Goal: Task Accomplishment & Management: Manage account settings

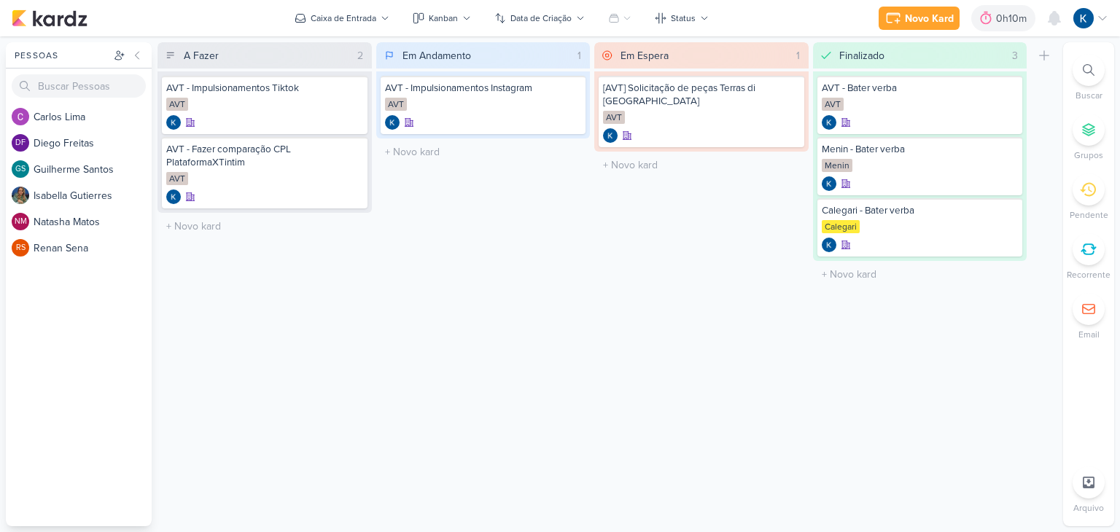
click at [355, 362] on div "A Fazer 2 Mover Para Esquerda Mover Para Direita Deletar AVT - Impulsionamentos…" at bounding box center [264, 284] width 214 height 484
click at [485, 399] on div "Em Andamento 1 Mover Para Esquerda Mover Para Direita Deletar AVT - Impulsionam…" at bounding box center [483, 284] width 214 height 484
click at [577, 94] on div at bounding box center [570, 90] width 20 height 20
click at [571, 92] on icon at bounding box center [570, 90] width 7 height 7
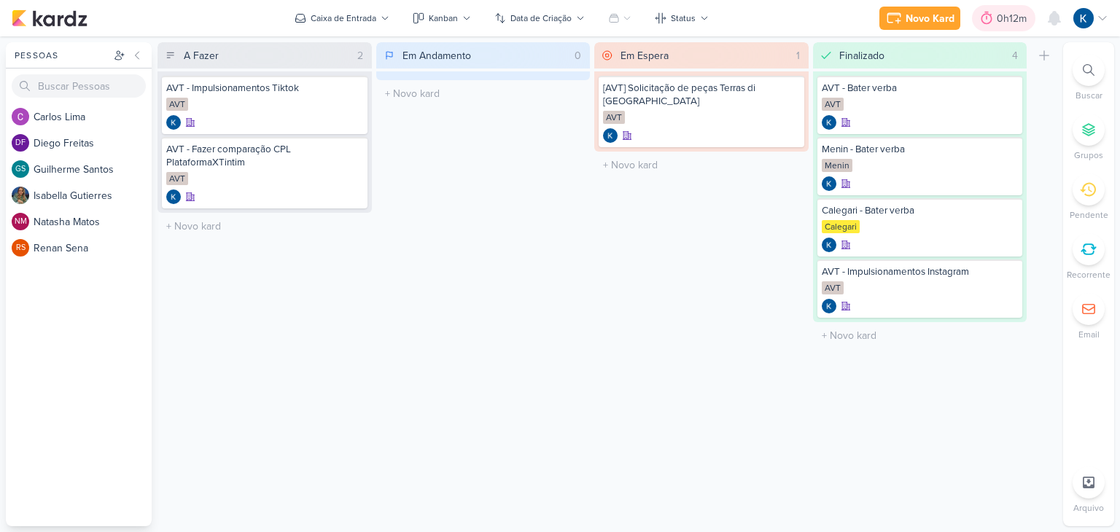
click at [1012, 23] on div "0h12m" at bounding box center [1013, 18] width 34 height 15
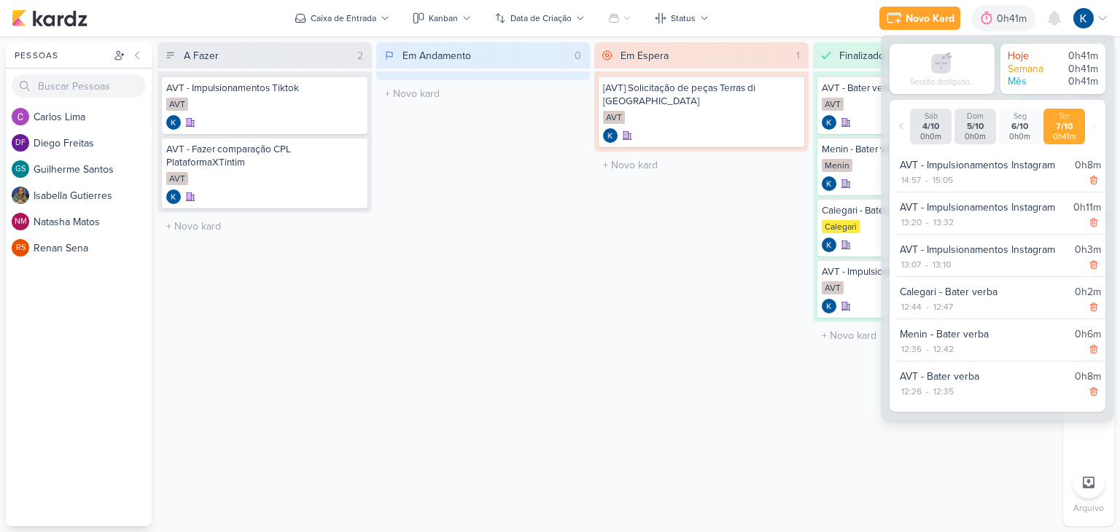
click at [739, 380] on div "Em Espera 1 Mover Para Esquerda Mover Para Direita Deletar [AVT] Solicitação de…" at bounding box center [701, 284] width 214 height 484
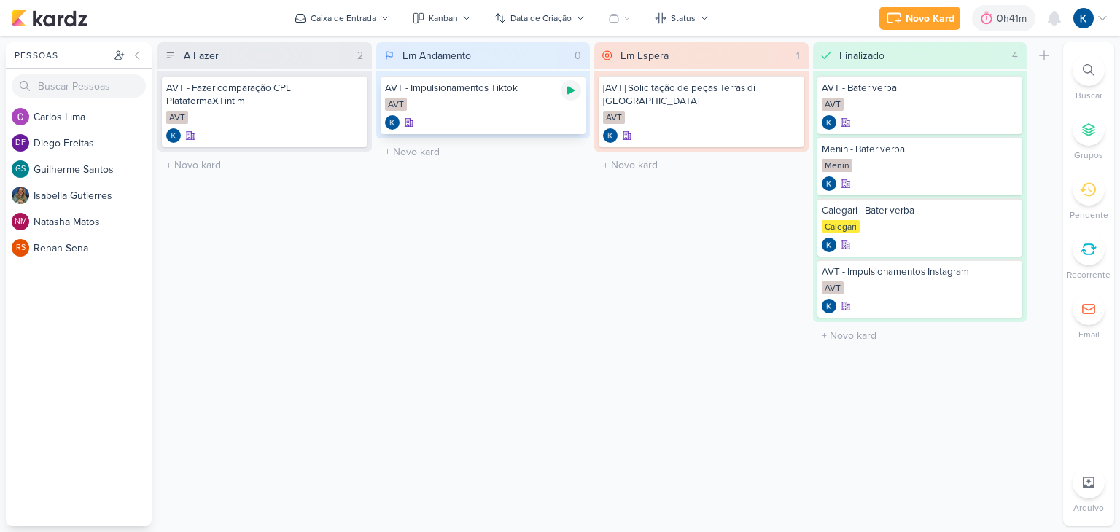
click at [571, 93] on icon at bounding box center [571, 91] width 12 height 12
click at [571, 93] on icon at bounding box center [570, 90] width 7 height 7
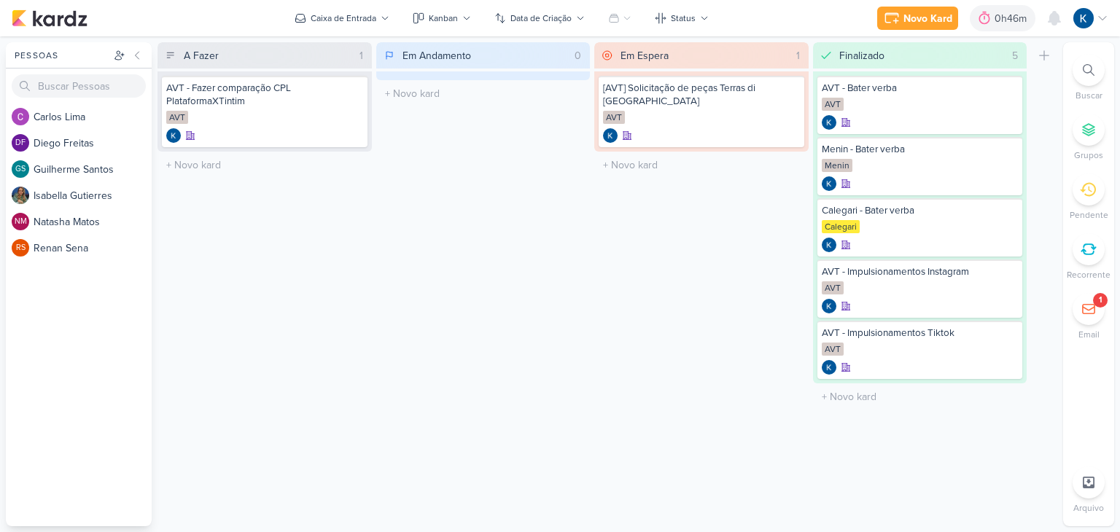
click at [1084, 316] on icon at bounding box center [1088, 309] width 15 height 15
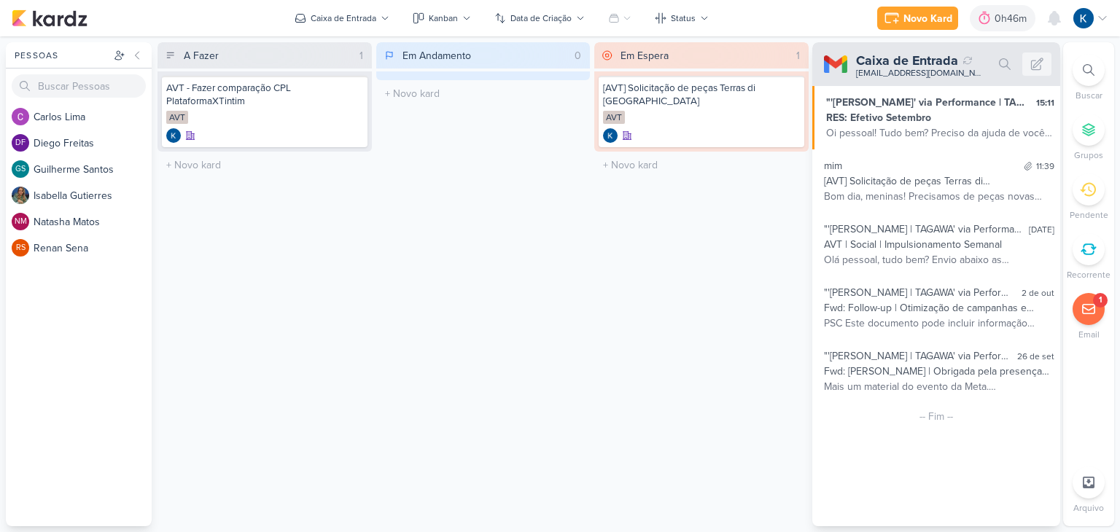
click at [475, 317] on div "Em Andamento 0 Mover Para Esquerda Mover Para Direita Deletar O título do kard …" at bounding box center [483, 284] width 214 height 484
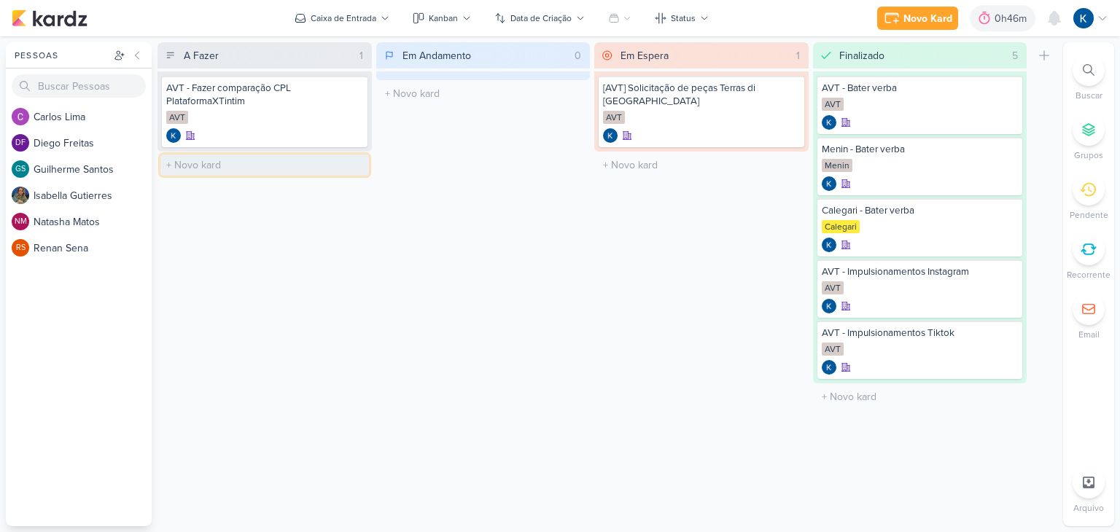
click at [303, 170] on input "text" at bounding box center [264, 165] width 208 height 21
type input "Tagawa - Impulsionamentos Instagram"
click at [289, 170] on div "Tagawa - Impulsionamentos Instagram" at bounding box center [265, 170] width 206 height 41
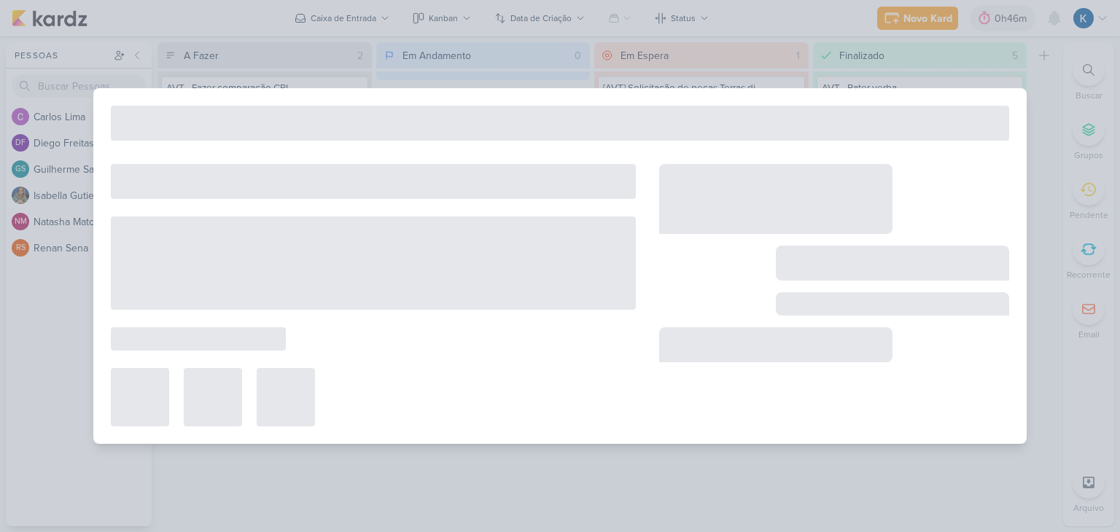
type input "Tagawa - Impulsionamentos Instagram"
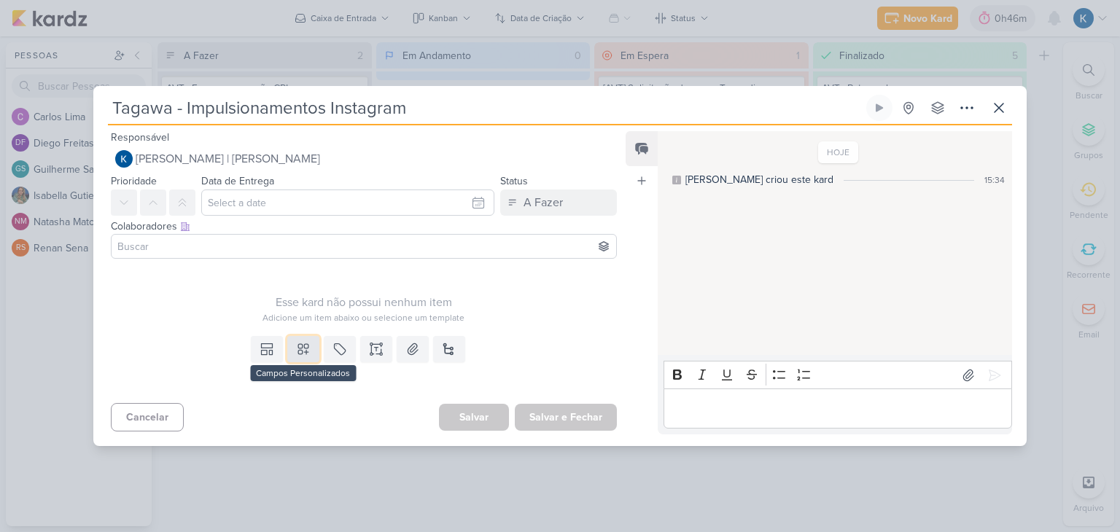
click at [298, 350] on icon at bounding box center [303, 349] width 10 height 10
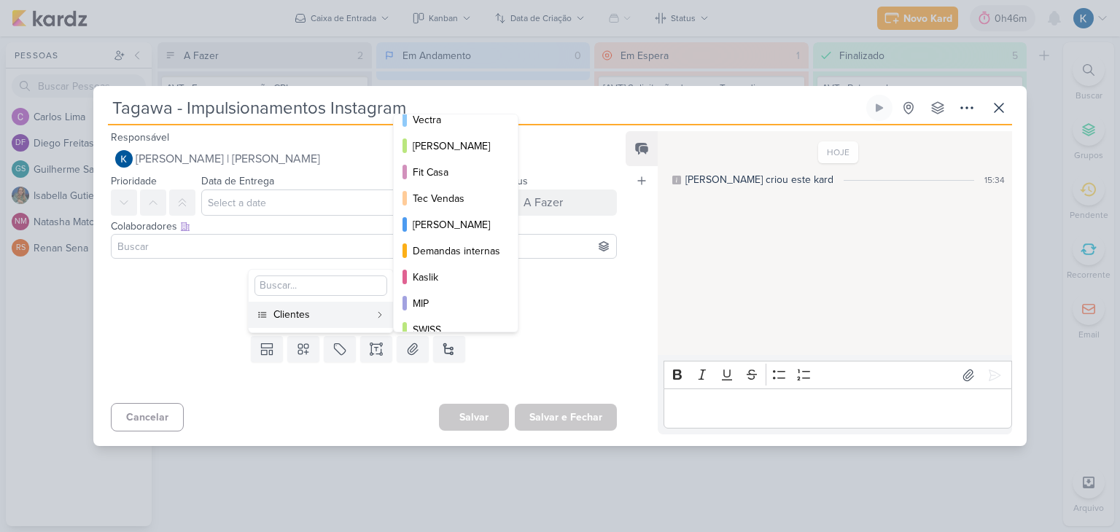
scroll to position [146, 0]
click at [454, 219] on div "Alexandre Tagawa" at bounding box center [456, 222] width 87 height 15
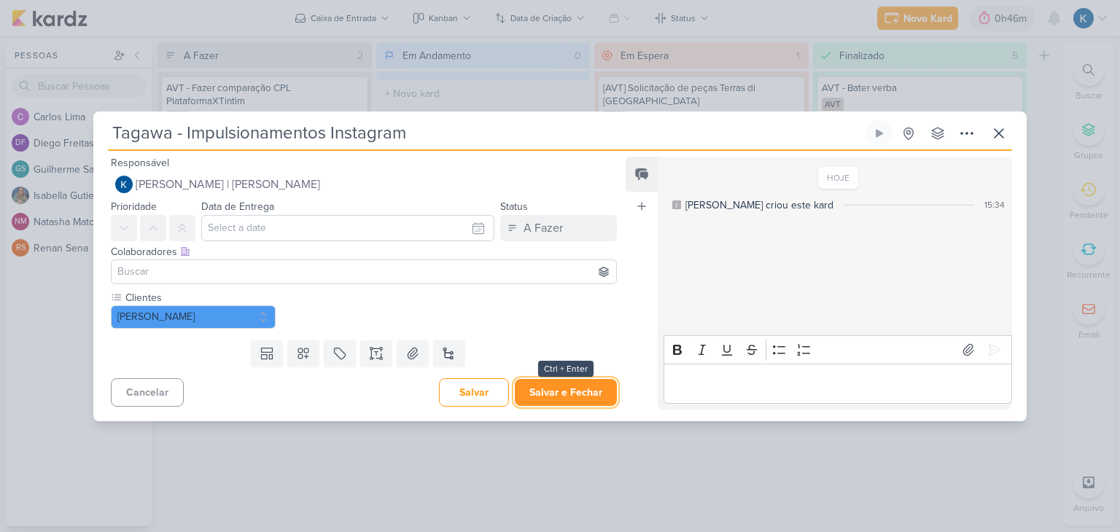
click at [595, 395] on button "Salvar e Fechar" at bounding box center [566, 392] width 102 height 27
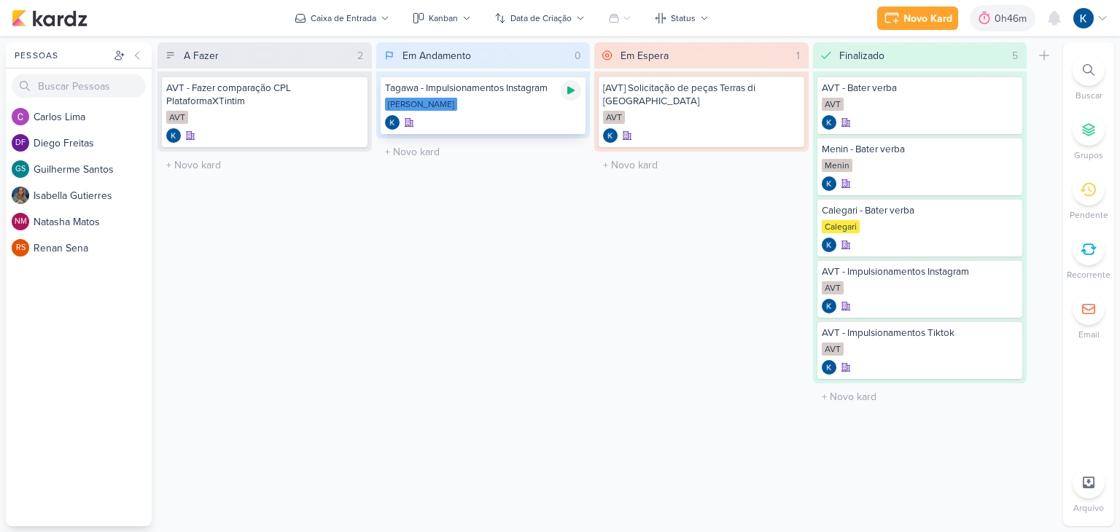
click at [571, 95] on icon at bounding box center [571, 91] width 12 height 12
click at [572, 88] on icon at bounding box center [570, 90] width 7 height 7
click at [1082, 18] on img at bounding box center [1083, 18] width 20 height 20
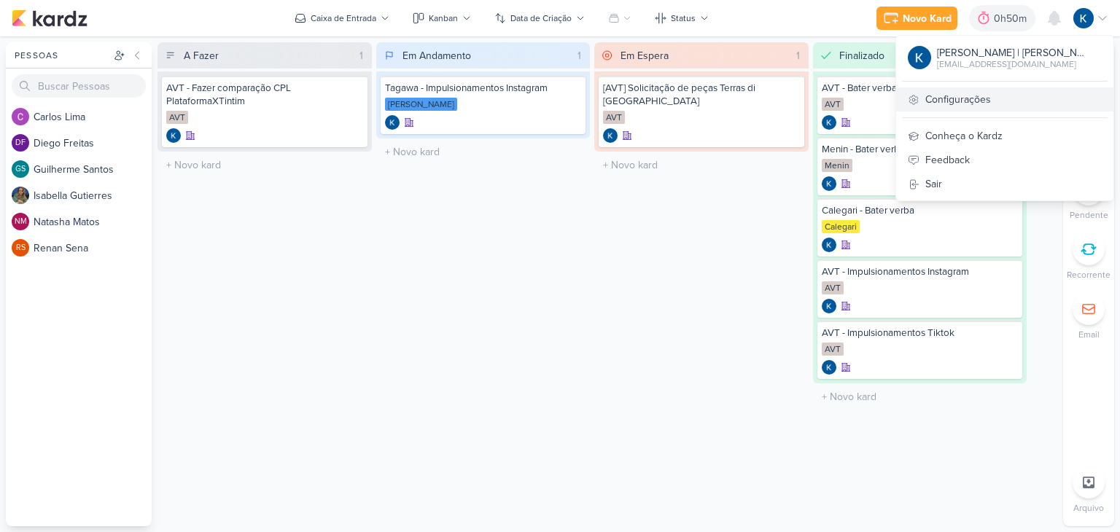
click at [981, 101] on link "Configurações" at bounding box center [1004, 99] width 217 height 24
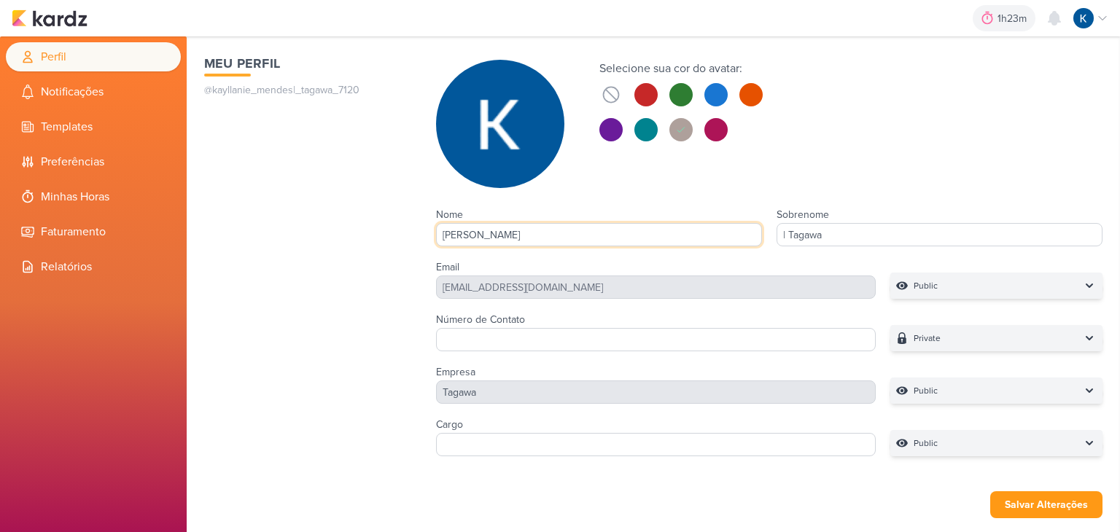
drag, startPoint x: 552, startPoint y: 239, endPoint x: 484, endPoint y: 236, distance: 67.8
click at [484, 236] on input "[PERSON_NAME]" at bounding box center [599, 234] width 326 height 23
type input "Kayllanie"
click at [342, 316] on div "Meu Perfil @kayllanie_mendes|_tagawa_7120" at bounding box center [305, 258] width 203 height 408
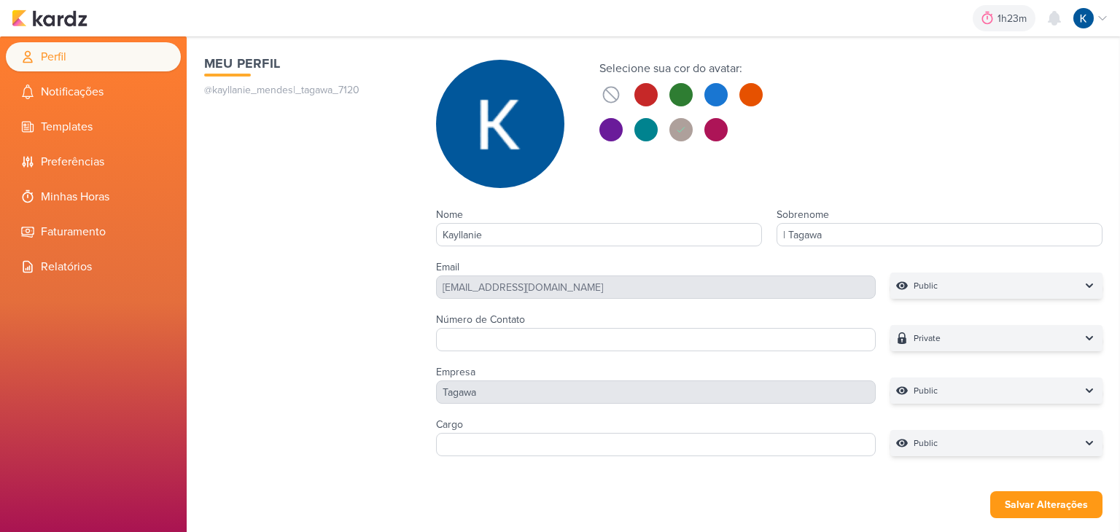
click at [265, 90] on p "@kayllanie_mendes|_tagawa_7120" at bounding box center [305, 89] width 203 height 15
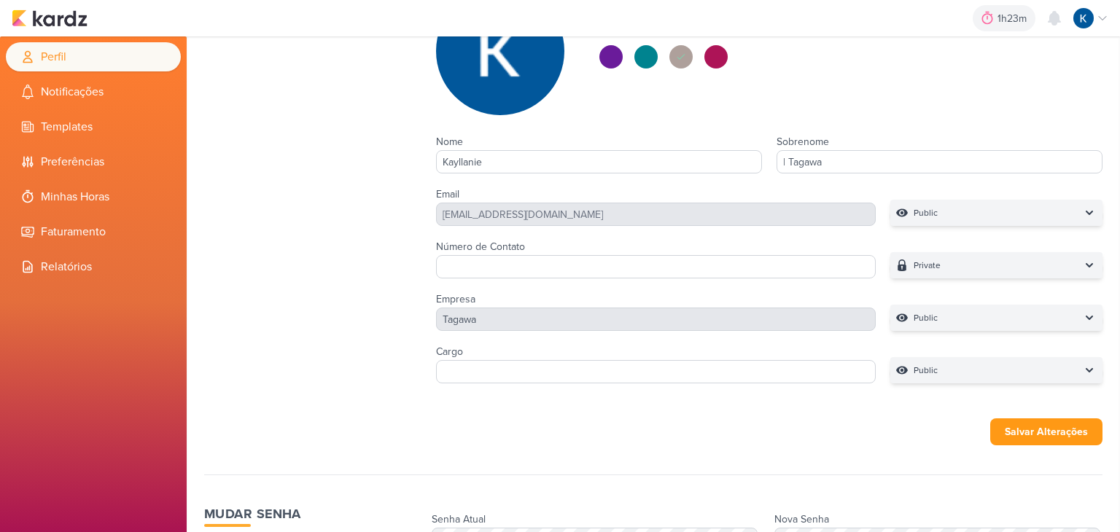
click at [520, 85] on img at bounding box center [500, 51] width 128 height 128
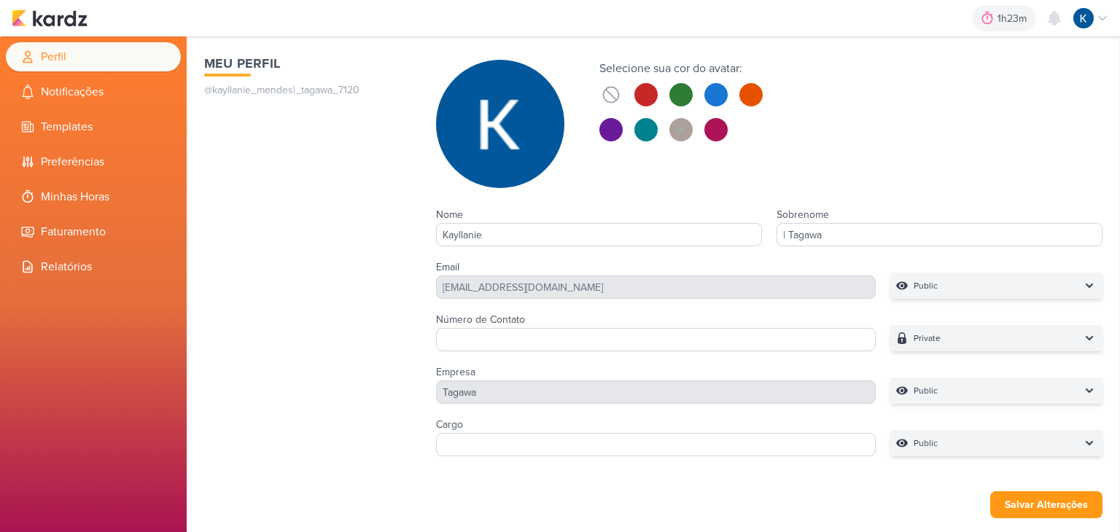
click at [513, 132] on img at bounding box center [500, 124] width 128 height 128
click at [711, 129] on button at bounding box center [715, 129] width 23 height 23
click at [718, 130] on icon at bounding box center [716, 130] width 12 height 12
click at [659, 91] on div at bounding box center [680, 112] width 163 height 58
click at [644, 101] on button at bounding box center [645, 94] width 23 height 23
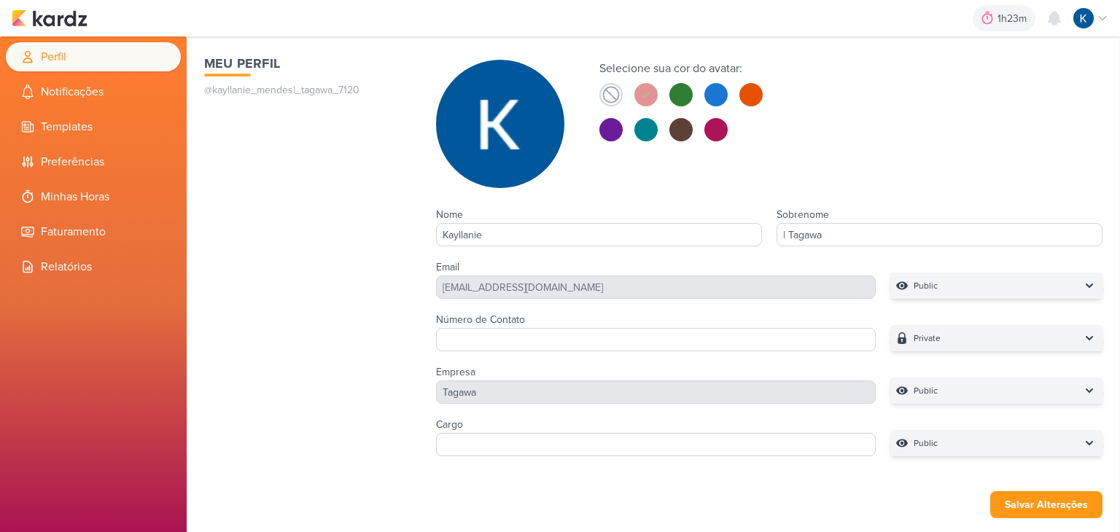
click at [613, 100] on icon at bounding box center [611, 95] width 20 height 20
click at [717, 130] on button at bounding box center [715, 129] width 23 height 23
click at [719, 128] on icon at bounding box center [716, 130] width 12 height 12
click at [1055, 504] on button "Salvar Alterações" at bounding box center [1046, 504] width 112 height 27
click at [61, 17] on img at bounding box center [50, 17] width 76 height 17
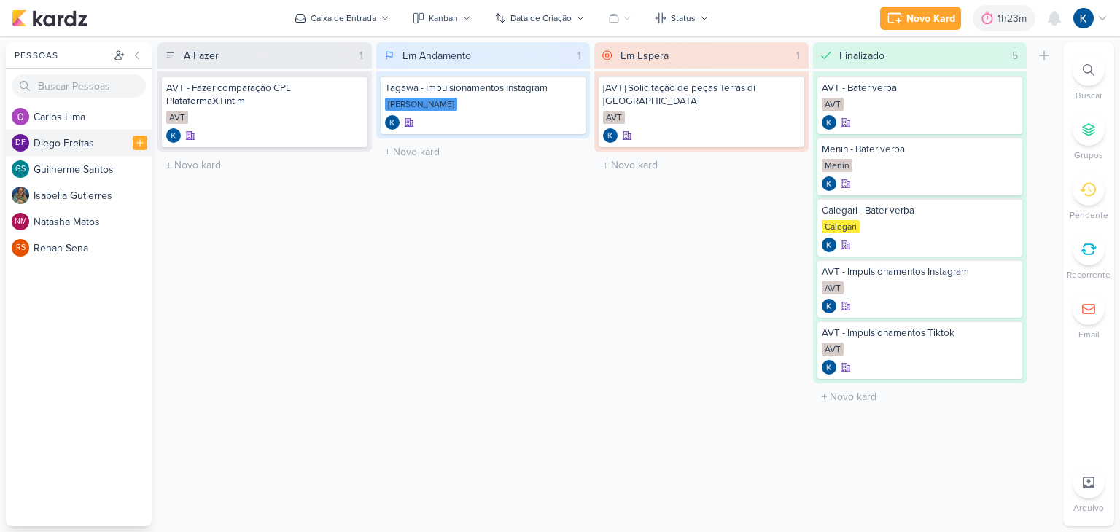
click at [67, 152] on div "DF D i e g o F r e i t a s" at bounding box center [79, 143] width 146 height 26
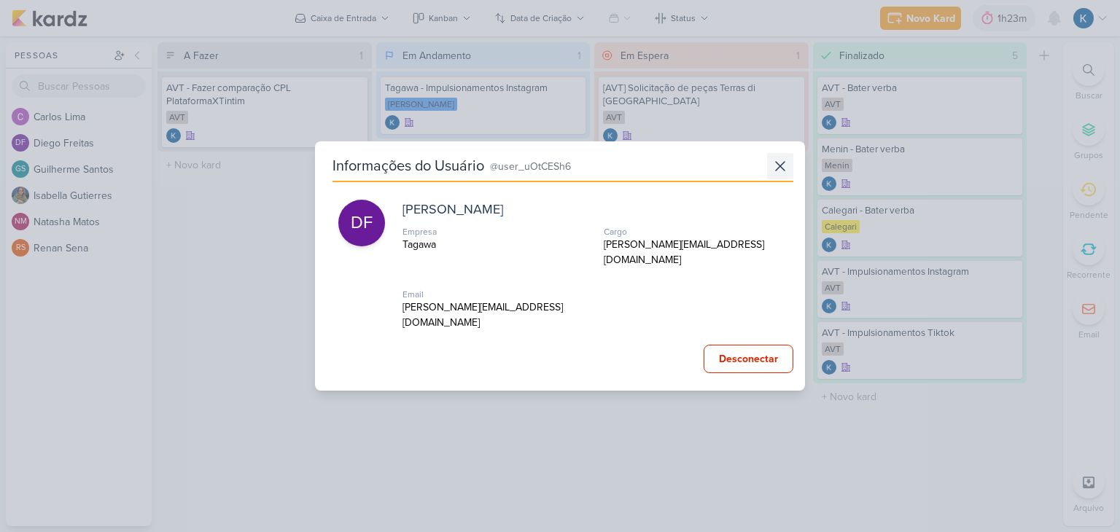
click at [782, 175] on icon at bounding box center [779, 165] width 17 height 17
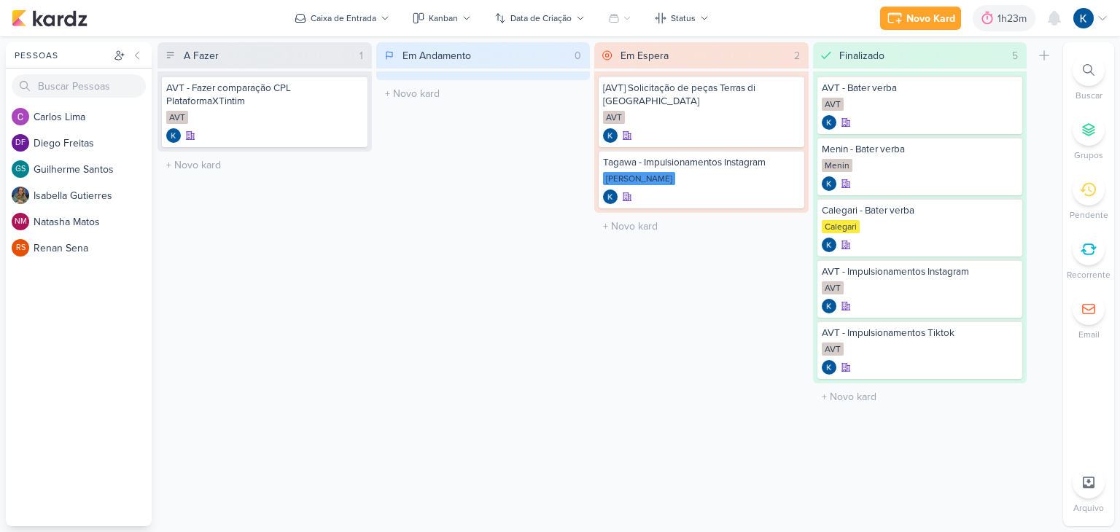
drag, startPoint x: 230, startPoint y: 402, endPoint x: 219, endPoint y: 393, distance: 14.0
click at [229, 402] on div "A Fazer 1 Mover Para Esquerda Mover Para Direita Deletar AVT - Fazer comparação…" at bounding box center [264, 284] width 214 height 484
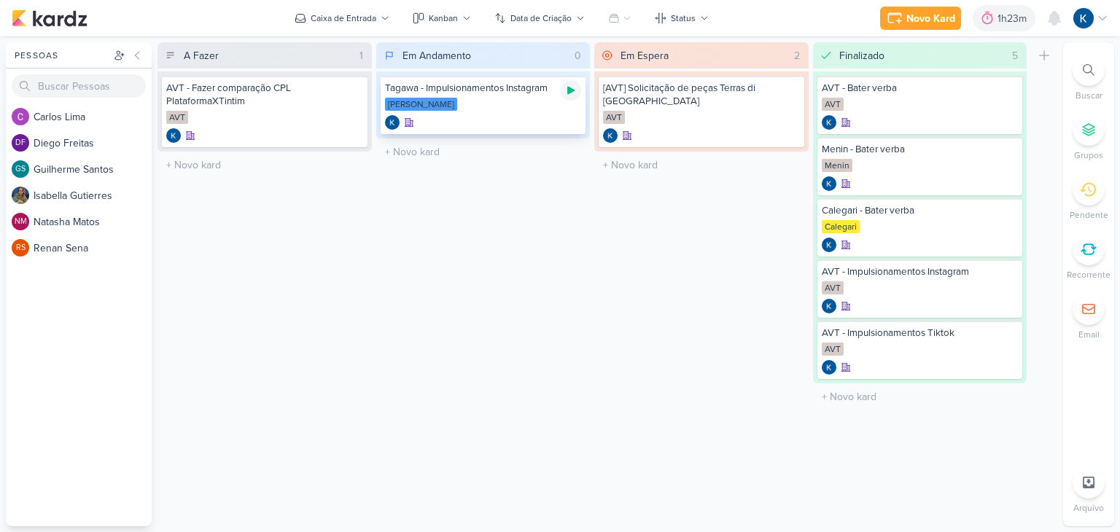
click at [570, 99] on div at bounding box center [570, 90] width 20 height 20
click at [569, 94] on icon at bounding box center [571, 91] width 12 height 12
